Goal: Information Seeking & Learning: Learn about a topic

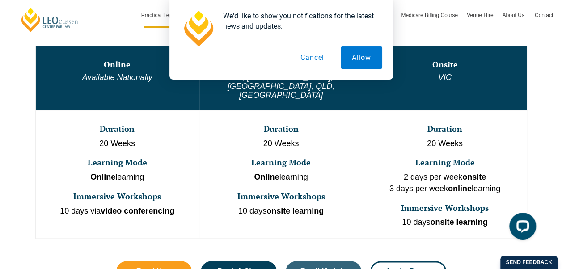
scroll to position [519, 0]
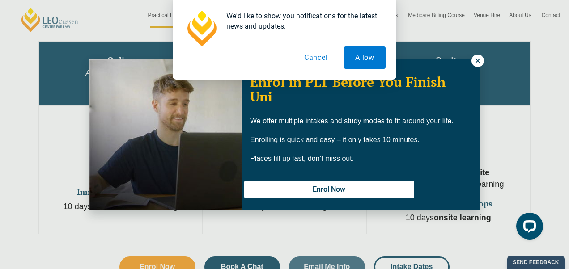
click at [473, 64] on div "We'd like to show you notifications for the latest news and updates. Allow Canc…" at bounding box center [284, 40] width 569 height 80
click at [483, 59] on div "We'd like to show you notifications for the latest news and updates. Allow Canc…" at bounding box center [284, 40] width 569 height 80
click at [486, 62] on div "We'd like to show you notifications for the latest news and updates. Allow Canc…" at bounding box center [284, 40] width 569 height 80
click at [477, 59] on div "We'd like to show you notifications for the latest news and updates. Allow Canc…" at bounding box center [284, 40] width 569 height 80
click at [477, 55] on div "We'd like to show you notifications for the latest news and updates. Allow Canc…" at bounding box center [284, 40] width 569 height 80
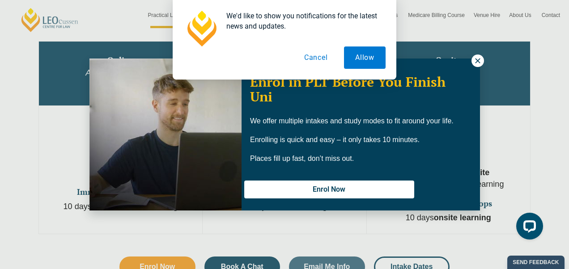
click at [478, 53] on div "We'd like to show you notifications for the latest news and updates. Allow Canc…" at bounding box center [284, 40] width 569 height 80
click at [479, 56] on div "We'd like to show you notifications for the latest news and updates. Allow Canc…" at bounding box center [284, 40] width 569 height 80
click at [482, 55] on div "We'd like to show you notifications for the latest news and updates. Allow Canc…" at bounding box center [284, 40] width 569 height 80
click at [485, 52] on div "We'd like to show you notifications for the latest news and updates. Allow Canc…" at bounding box center [284, 40] width 569 height 80
click at [476, 54] on div "We'd like to show you notifications for the latest news and updates. Allow Canc…" at bounding box center [284, 40] width 569 height 80
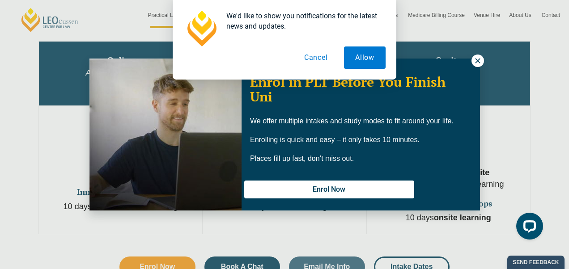
click at [317, 66] on button "Cancel" at bounding box center [316, 57] width 46 height 22
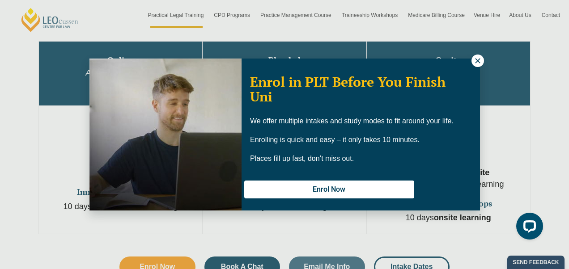
click at [479, 60] on icon at bounding box center [477, 61] width 8 height 8
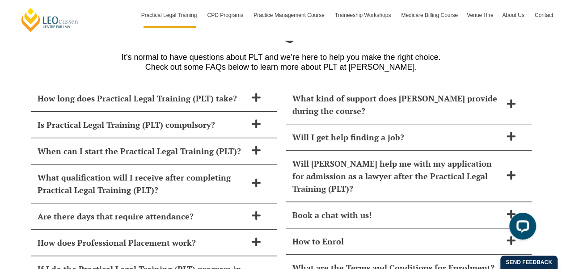
scroll to position [3639, 0]
click at [510, 124] on div "Will I get help finding a job?" at bounding box center [409, 137] width 246 height 26
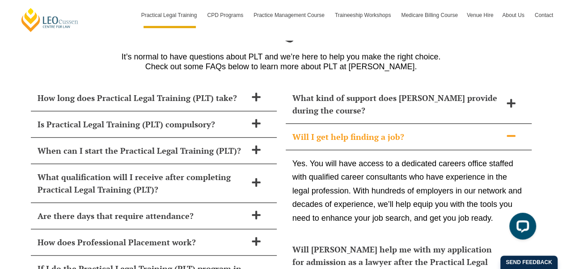
click at [506, 124] on div "Will I get help finding a job?" at bounding box center [409, 137] width 246 height 26
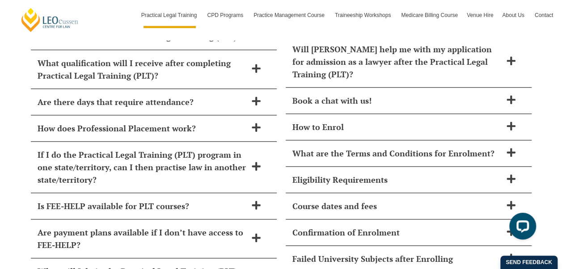
scroll to position [3754, 0]
click at [109, 193] on div "Is FEE-HELP available for PLT courses?" at bounding box center [154, 206] width 246 height 26
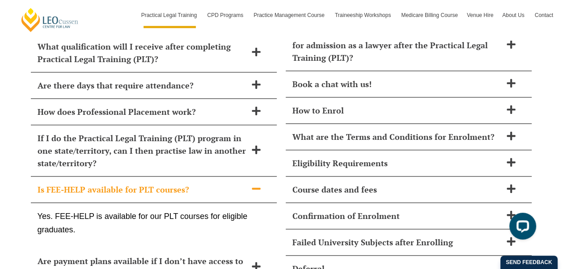
scroll to position [3771, 0]
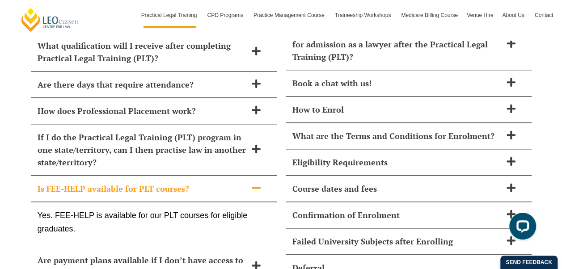
click at [83, 182] on h2 "Is FEE-HELP available for PLT courses?" at bounding box center [142, 188] width 209 height 13
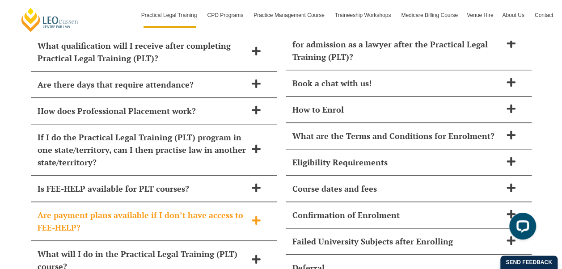
click at [40, 209] on h2 "Are payment plans available if I don’t have access to FEE-HELP?" at bounding box center [142, 221] width 209 height 25
click at [49, 209] on h2 "Are payment plans available if I don’t have access to FEE-HELP?" at bounding box center [142, 221] width 209 height 25
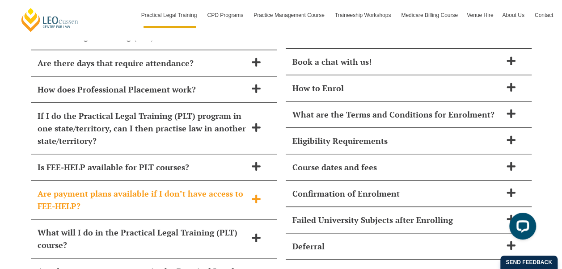
scroll to position [3792, 0]
click at [40, 188] on h2 "Are payment plans available if I don’t have access to FEE-HELP?" at bounding box center [142, 200] width 209 height 25
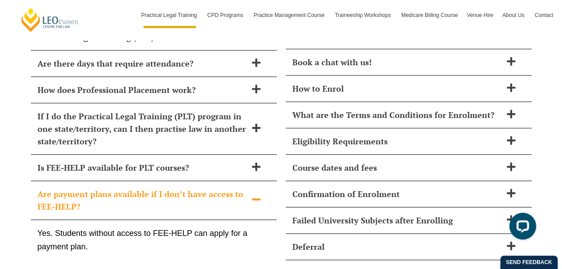
click at [46, 188] on h2 "Are payment plans available if I don’t have access to FEE-HELP?" at bounding box center [142, 200] width 209 height 25
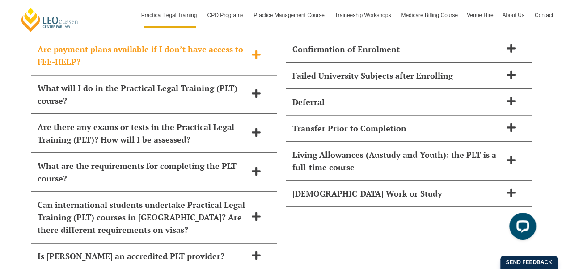
scroll to position [3939, 0]
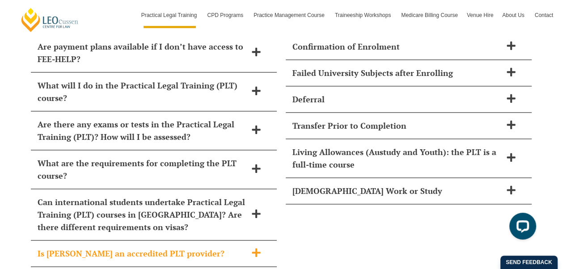
click at [40, 247] on h2 "Is [PERSON_NAME] an accredited PLT provider?" at bounding box center [142, 253] width 209 height 13
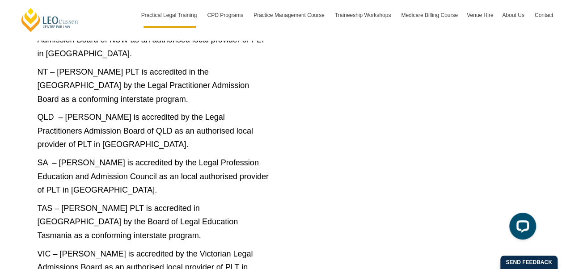
scroll to position [4299, 0]
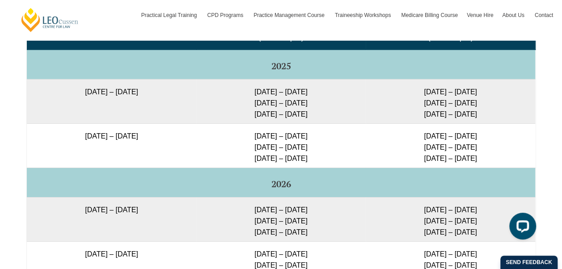
scroll to position [1528, 0]
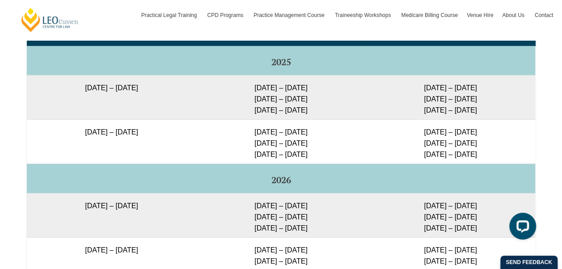
click at [519, 175] on h5 "2026" at bounding box center [280, 180] width 501 height 10
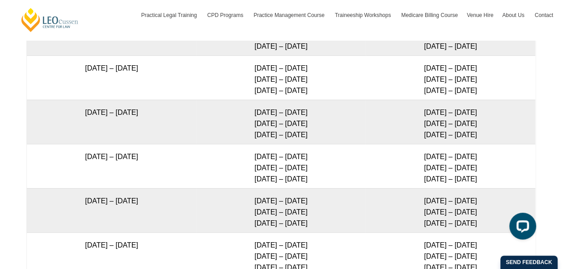
scroll to position [1709, 0]
